Goal: Task Accomplishment & Management: Manage account settings

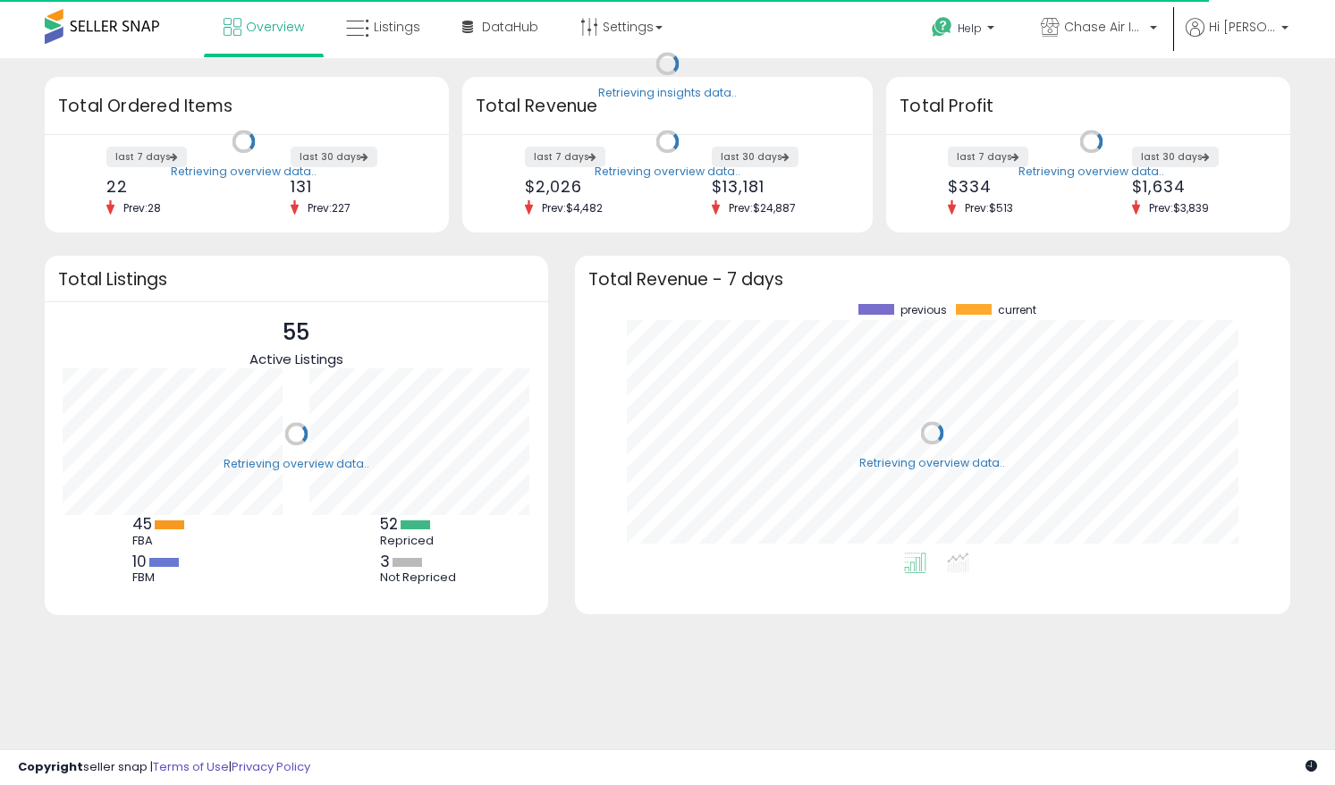
scroll to position [249, 679]
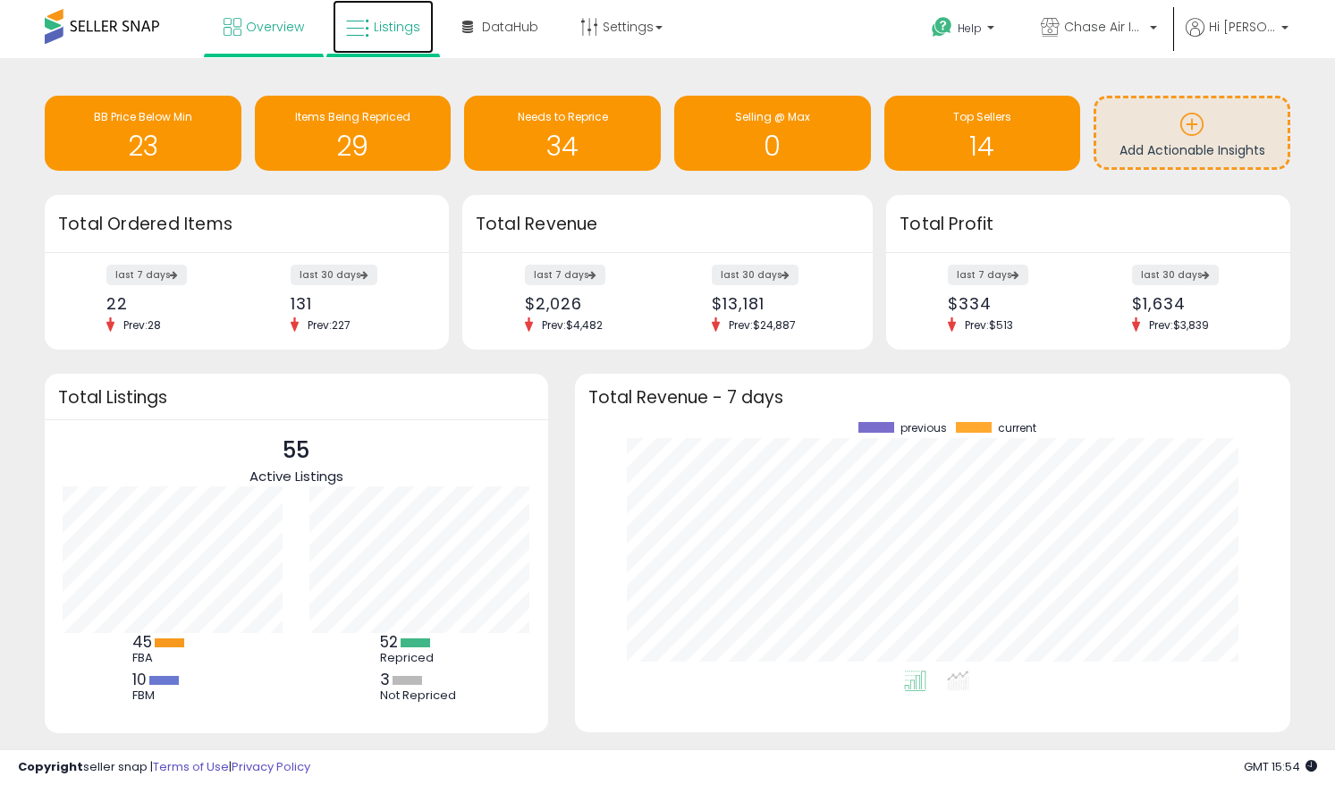
click at [387, 41] on link "Listings" at bounding box center [383, 27] width 101 height 54
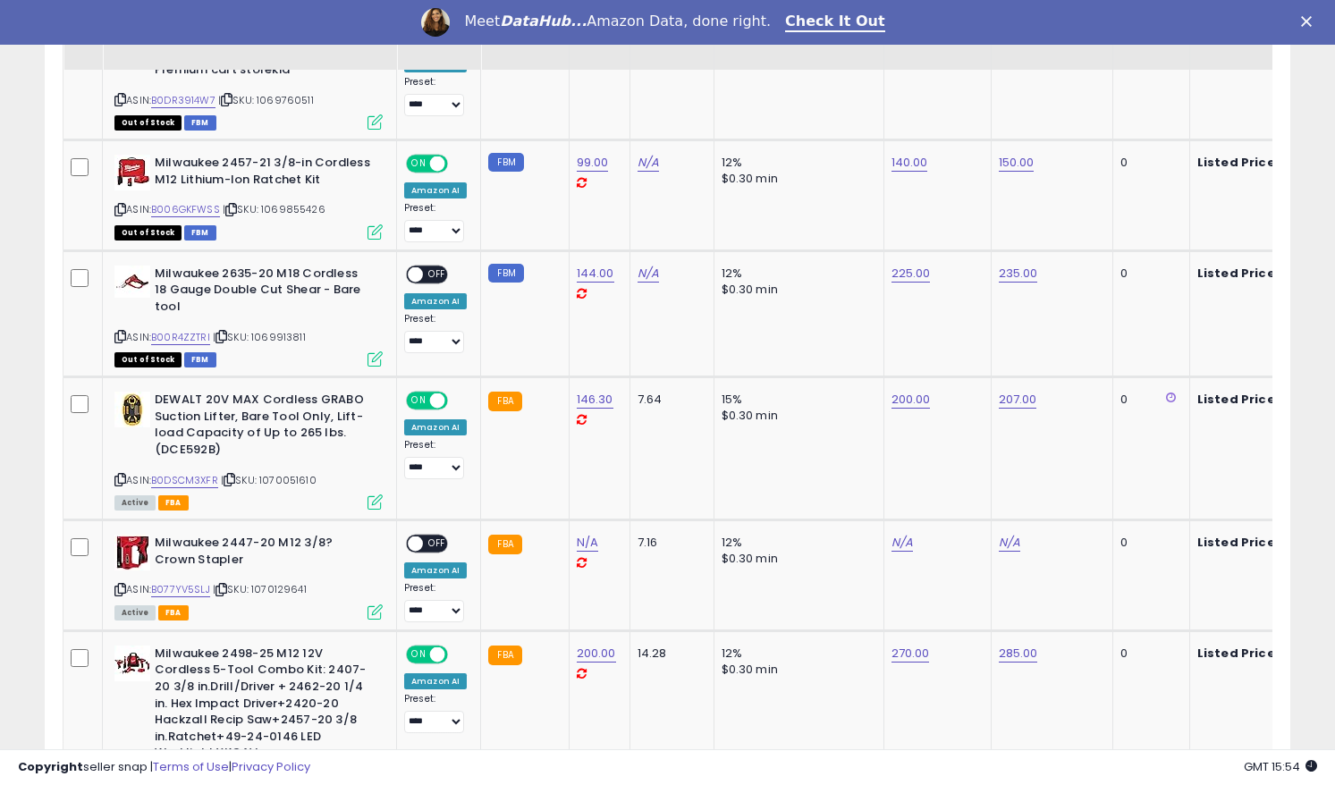
scroll to position [1539, 0]
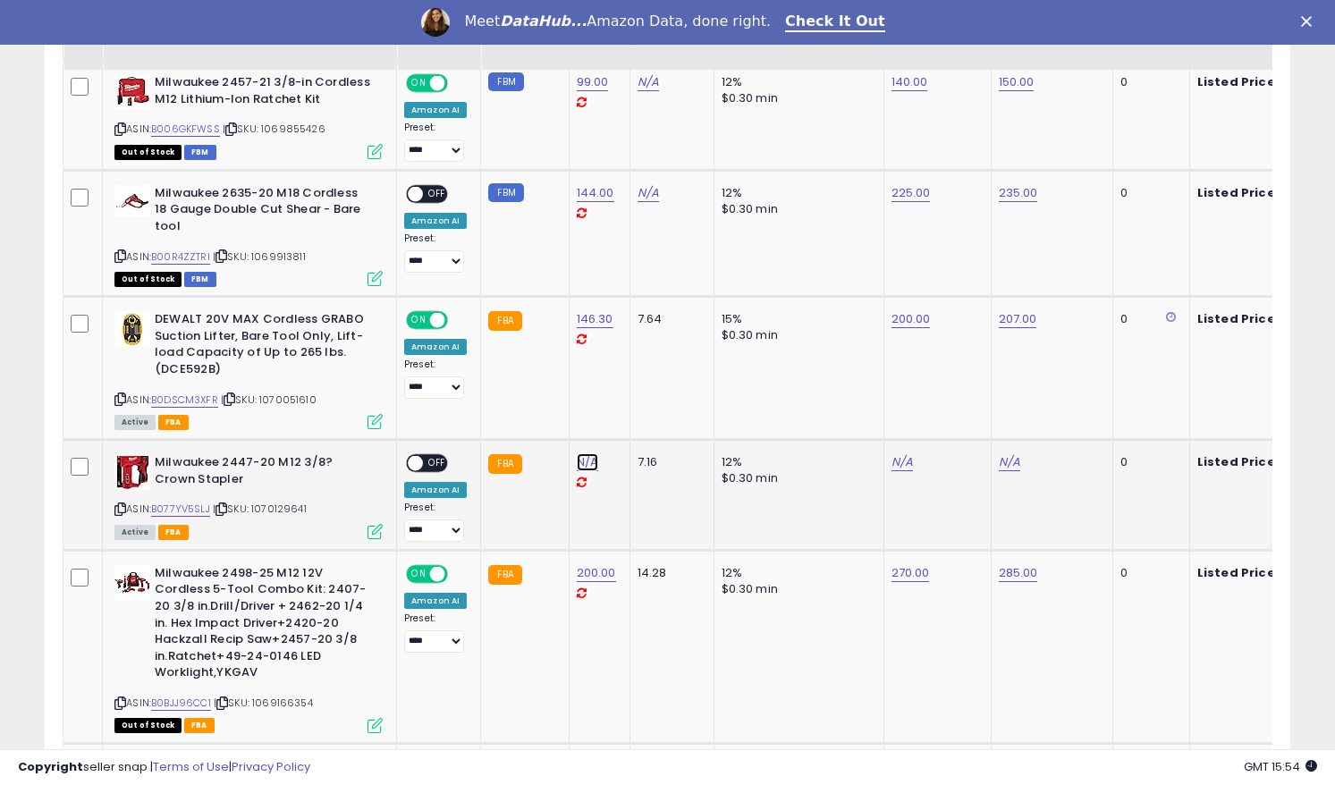
click at [582, 453] on link "N/A" at bounding box center [587, 462] width 21 height 18
type input "**"
click at [647, 408] on button "submit" at bounding box center [640, 402] width 30 height 27
click at [197, 502] on link "B077YV5SLJ" at bounding box center [180, 509] width 59 height 15
click at [901, 453] on link "N/A" at bounding box center [901, 462] width 21 height 18
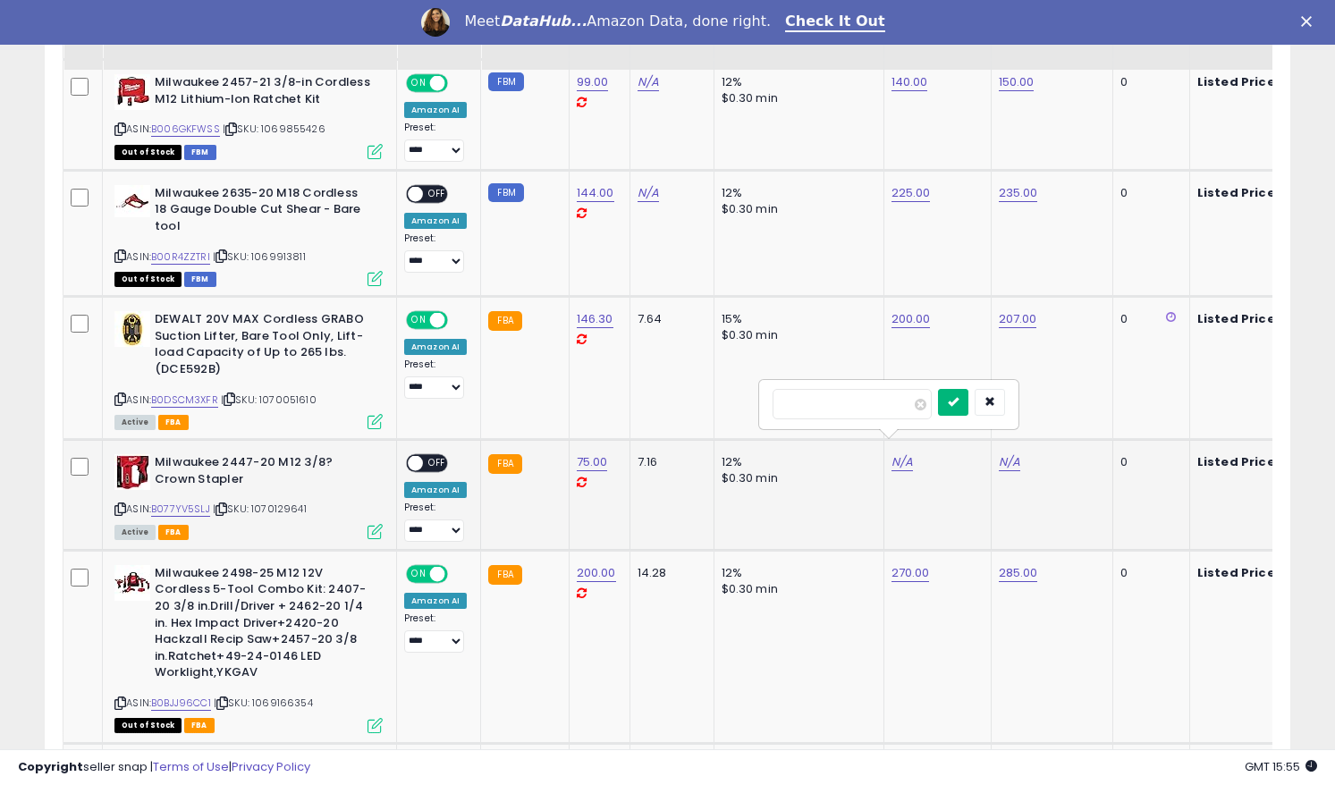
type input "***"
click at [958, 403] on icon "submit" at bounding box center [953, 401] width 11 height 11
click at [1005, 453] on link "N/A" at bounding box center [1009, 462] width 21 height 18
type input "***"
click at [1066, 401] on icon "submit" at bounding box center [1060, 401] width 11 height 11
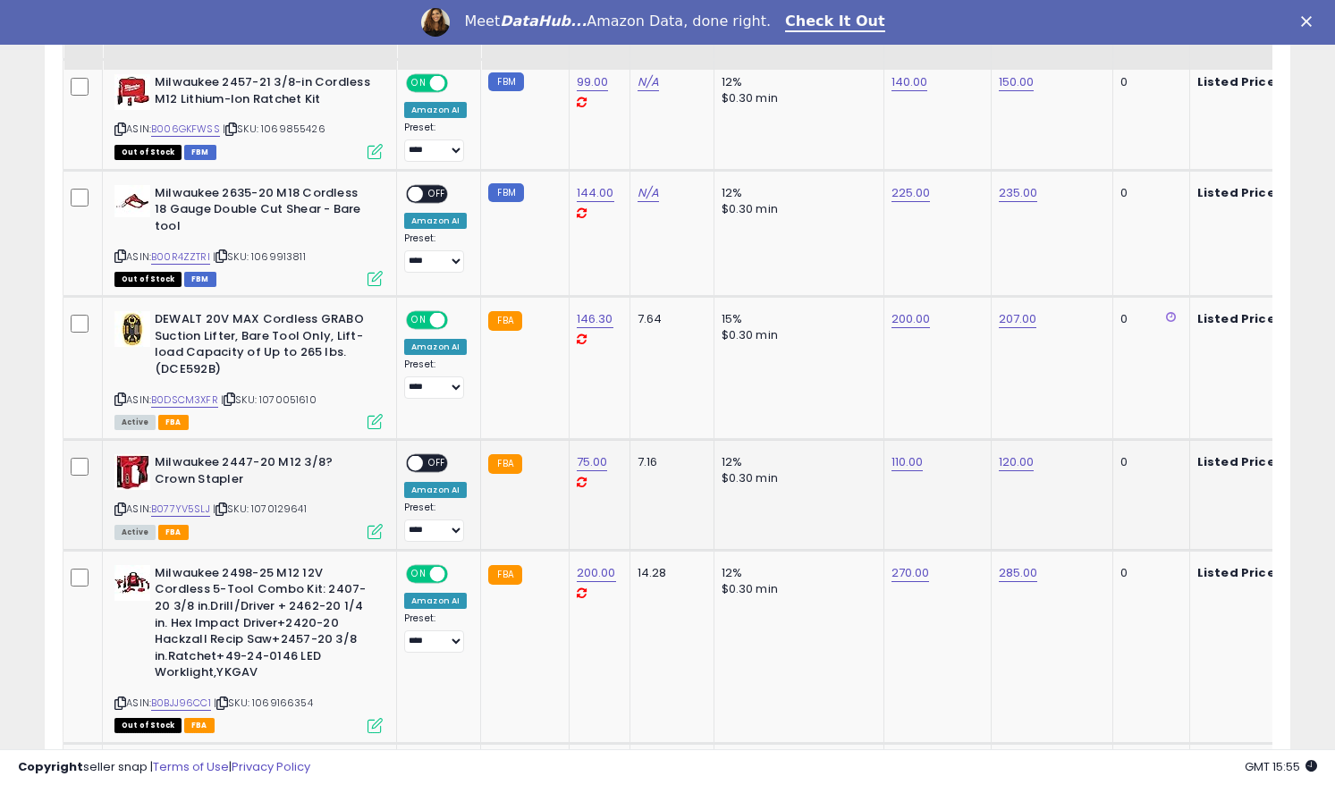
click at [422, 456] on div "ON OFF" at bounding box center [407, 463] width 42 height 15
click at [430, 456] on span "OFF" at bounding box center [437, 463] width 29 height 15
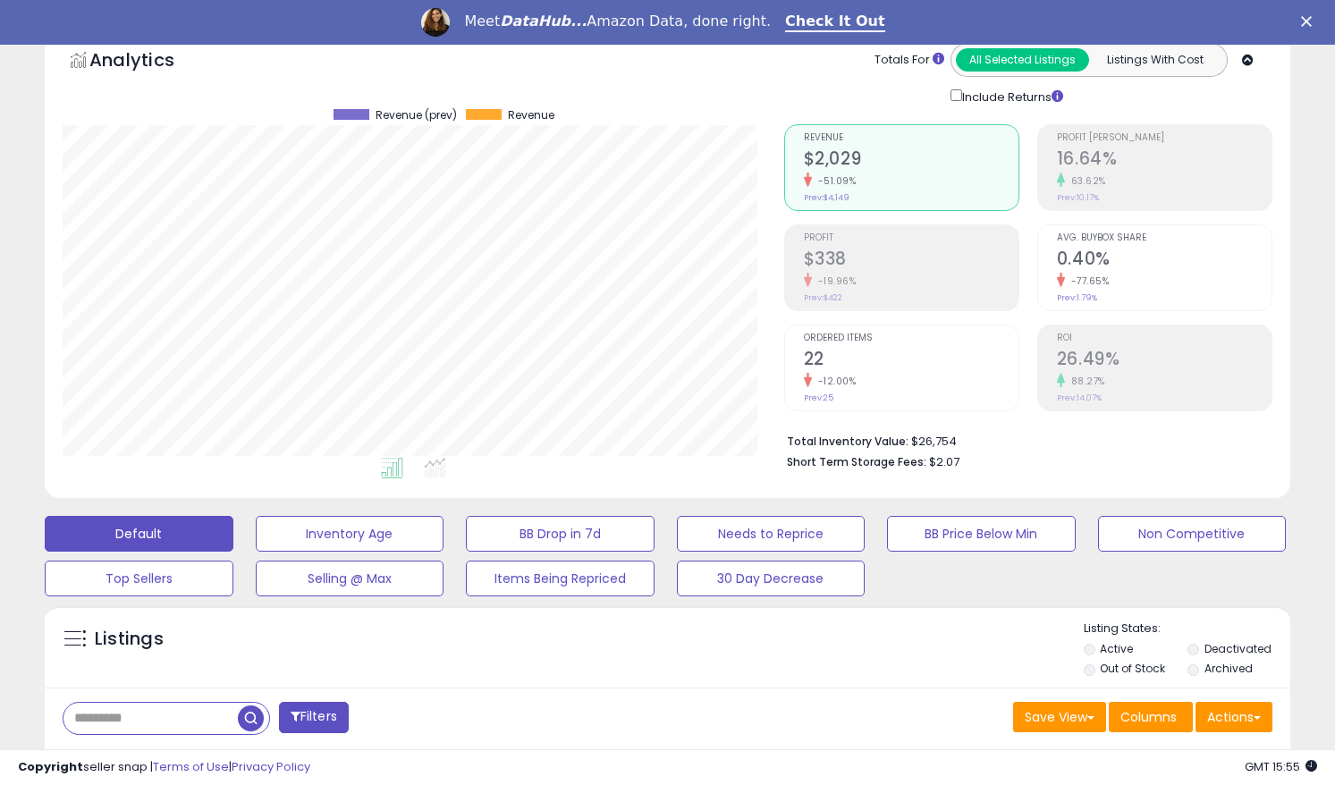
scroll to position [0, 0]
